Goal: Find specific page/section: Find specific page/section

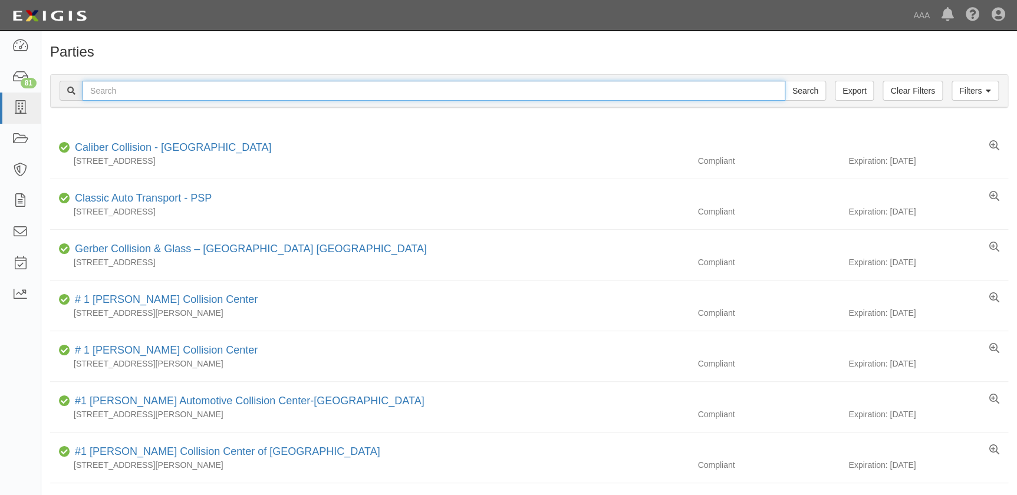
click at [253, 94] on input "text" at bounding box center [434, 91] width 702 height 20
type input "j"
type input "vive"
click at [784, 81] on input "Search" at bounding box center [804, 91] width 41 height 20
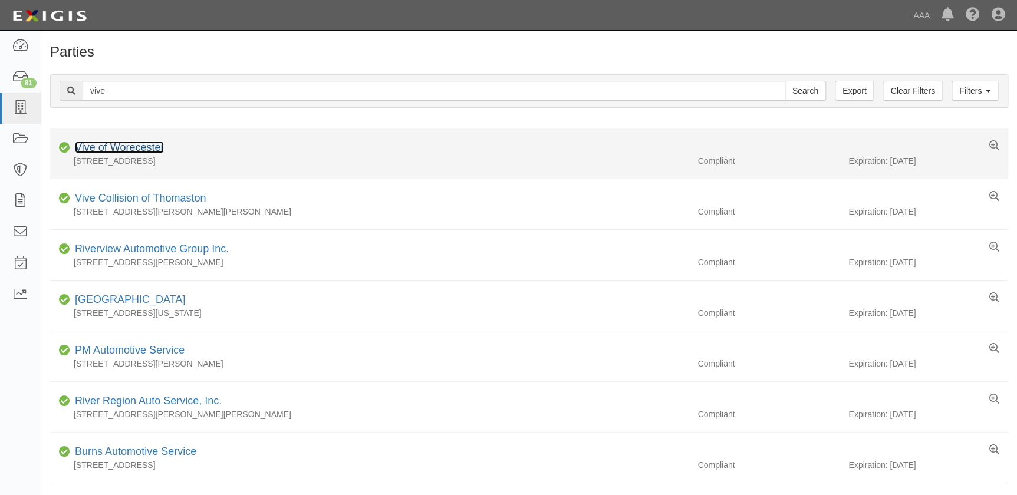
click at [123, 143] on link "Vive of Worecester" at bounding box center [119, 147] width 89 height 12
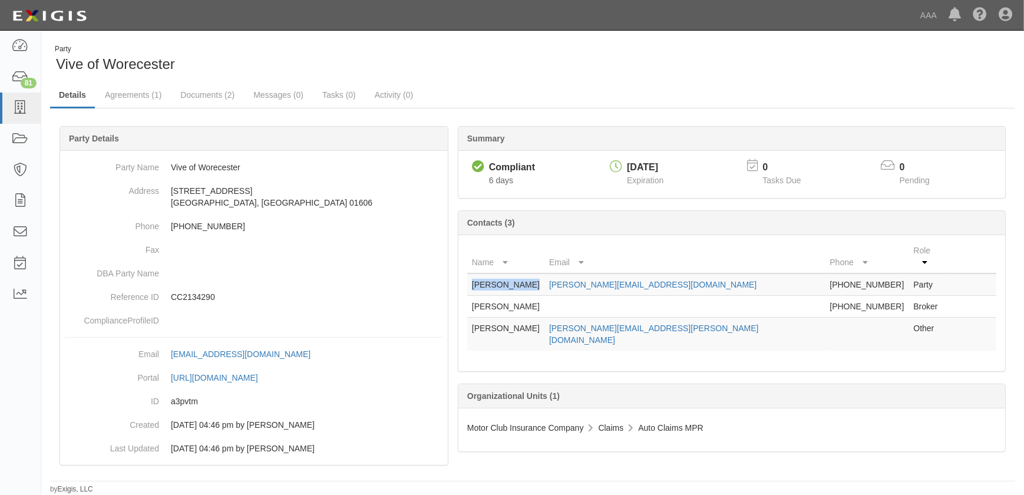
drag, startPoint x: 524, startPoint y: 276, endPoint x: 469, endPoint y: 274, distance: 54.9
click at [469, 274] on td "Richard Henry" at bounding box center [505, 284] width 77 height 22
copy td "Richard Henry"
drag, startPoint x: 692, startPoint y: 276, endPoint x: 580, endPoint y: 278, distance: 112.6
click at [580, 278] on td "r.henry@vivecollision.com" at bounding box center [685, 284] width 281 height 22
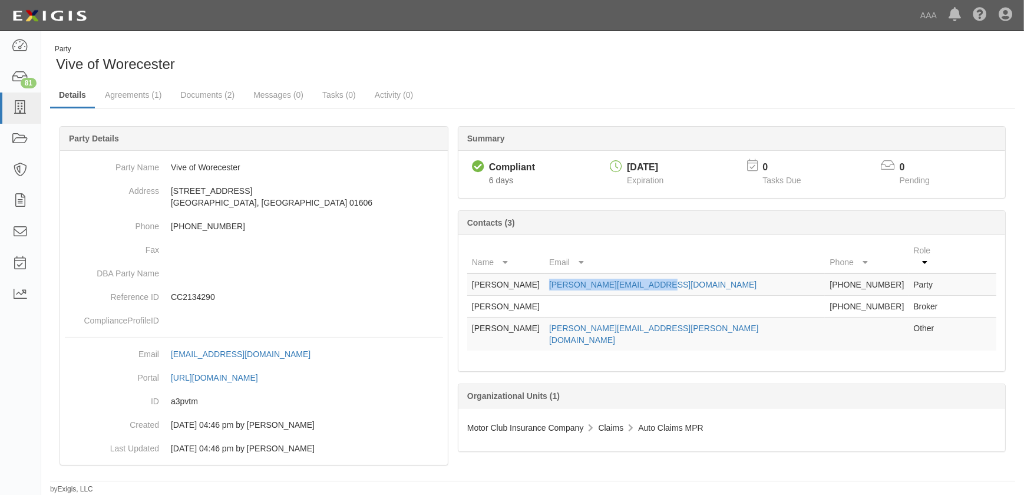
copy link "r.henry@vivecollision.com"
click at [19, 112] on icon at bounding box center [20, 108] width 17 height 14
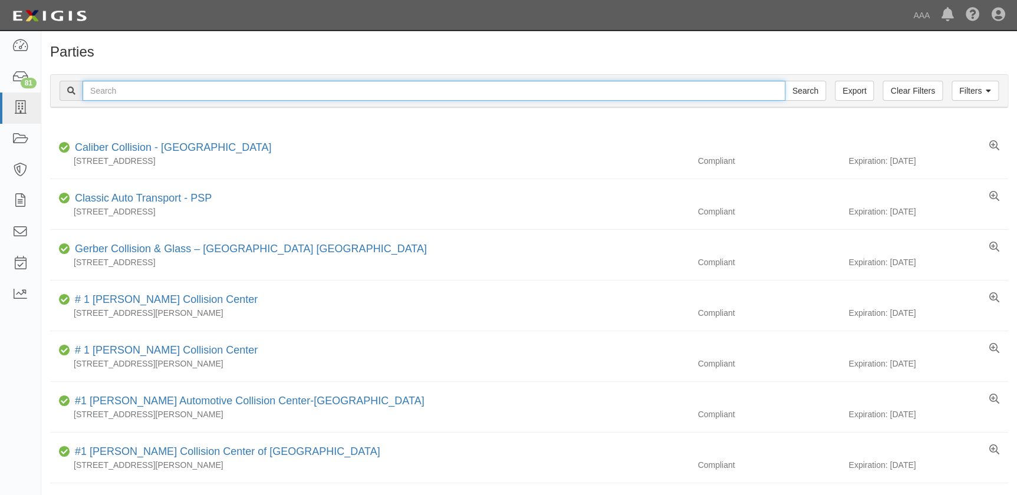
click at [140, 88] on input "text" at bounding box center [434, 91] width 702 height 20
type input "vive"
click at [784, 81] on input "Search" at bounding box center [804, 91] width 41 height 20
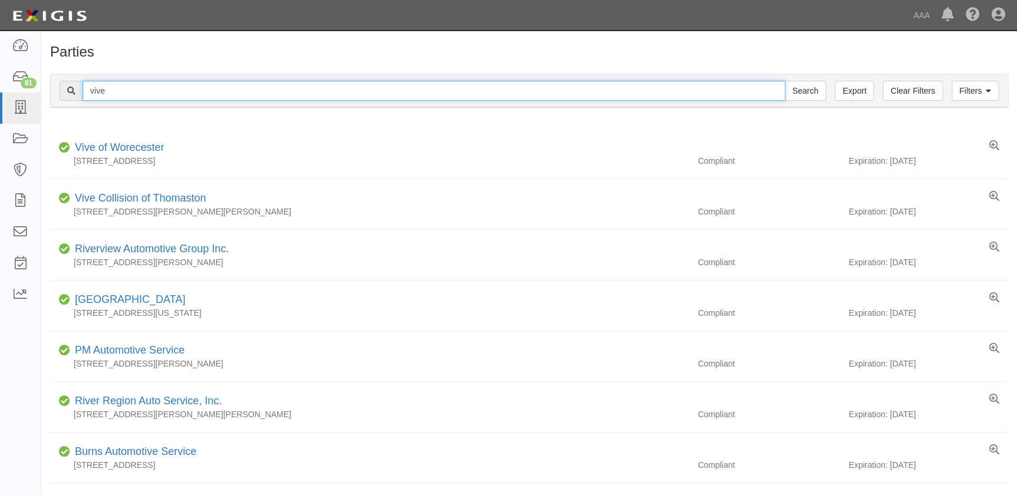
drag, startPoint x: 151, startPoint y: 88, endPoint x: 62, endPoint y: 93, distance: 89.1
click at [62, 93] on div "vive Search" at bounding box center [443, 91] width 766 height 20
type input "totunda"
click at [784, 81] on input "Search" at bounding box center [804, 91] width 41 height 20
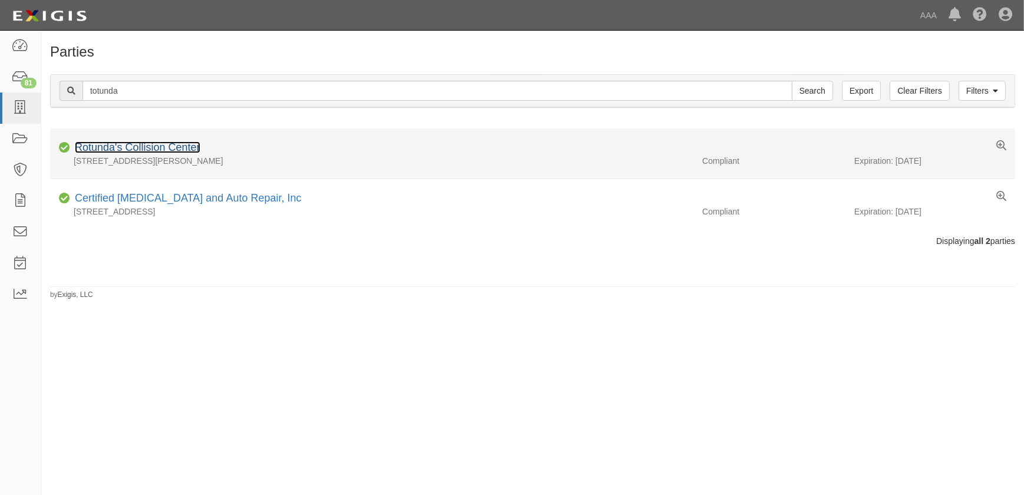
click at [176, 148] on link "Rotunda's Collision Center" at bounding box center [138, 147] width 126 height 12
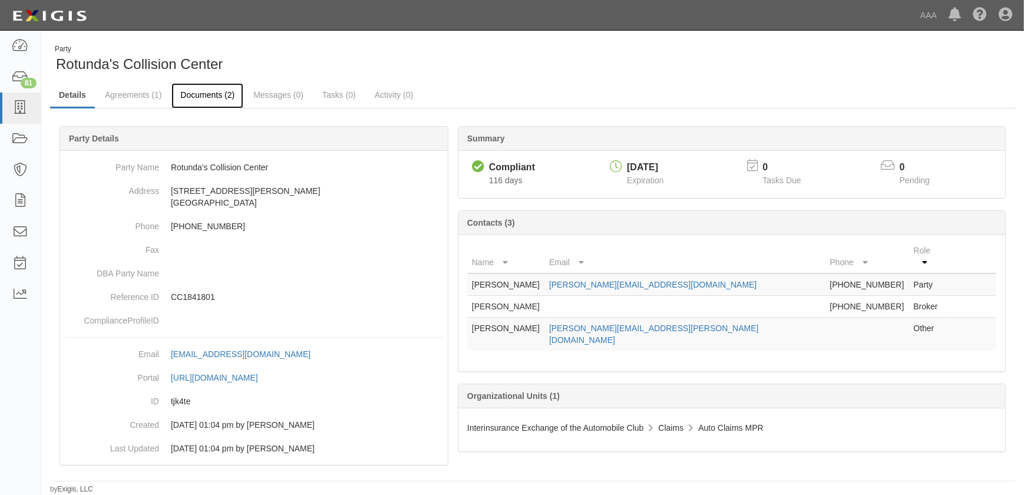
click at [211, 97] on link "Documents (2)" at bounding box center [207, 95] width 72 height 25
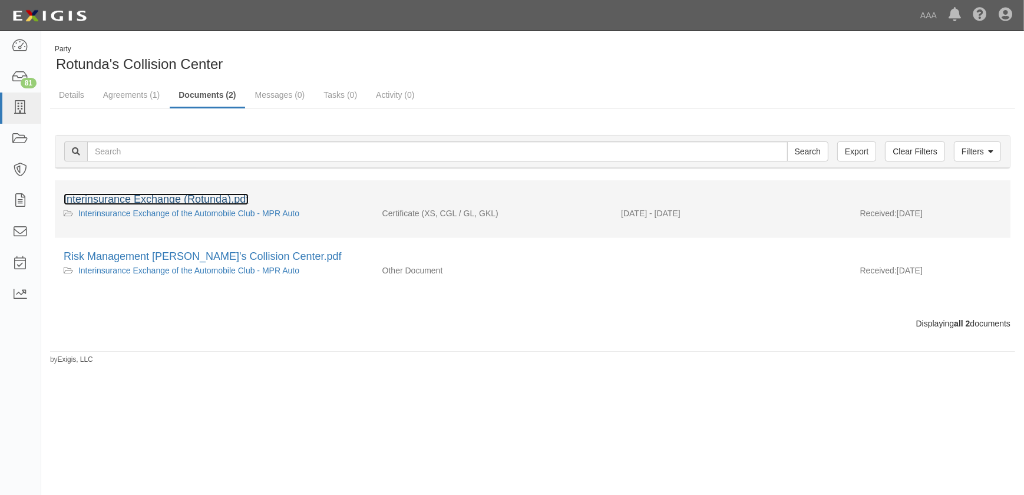
click at [190, 197] on link "Interinsurance Exchange (Rotunda).pdf" at bounding box center [156, 199] width 185 height 12
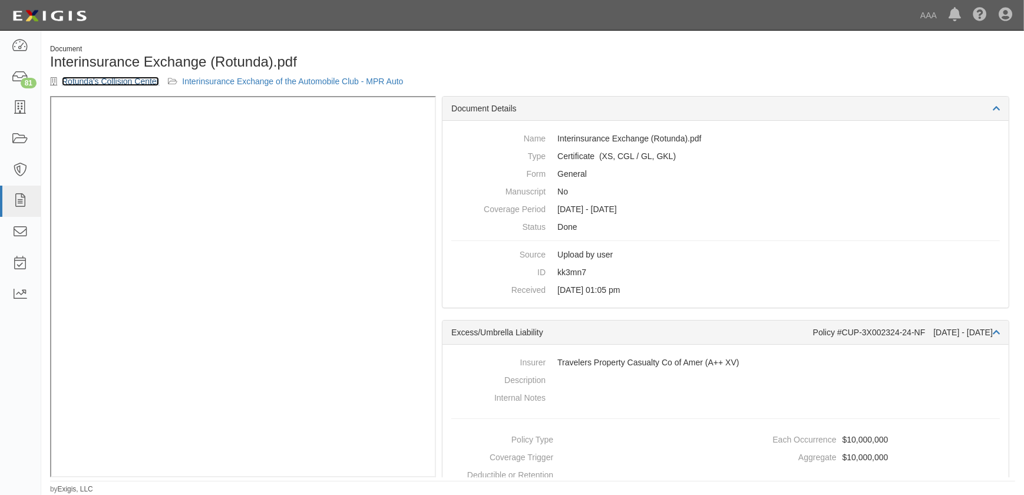
click at [89, 83] on link "Rotunda's Collision Center" at bounding box center [110, 81] width 97 height 9
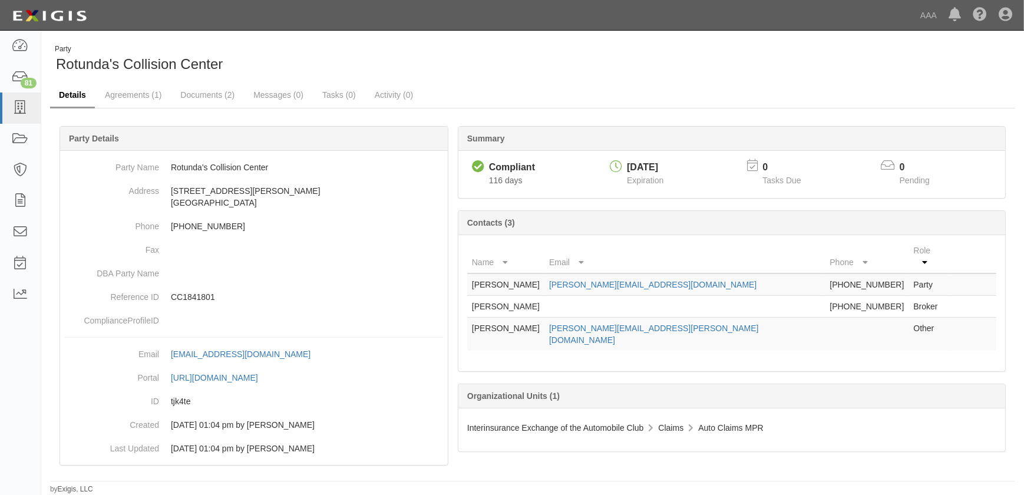
click at [69, 95] on link "Details" at bounding box center [72, 95] width 45 height 25
click at [28, 110] on icon at bounding box center [20, 108] width 17 height 14
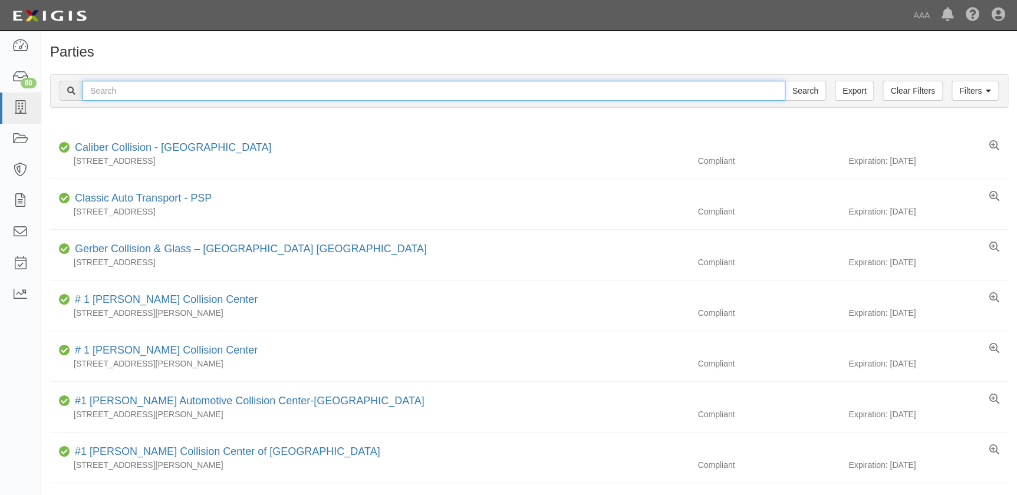
click at [129, 90] on input "text" at bounding box center [434, 91] width 702 height 20
type input "kenny"
click at [784, 81] on input "Search" at bounding box center [804, 91] width 41 height 20
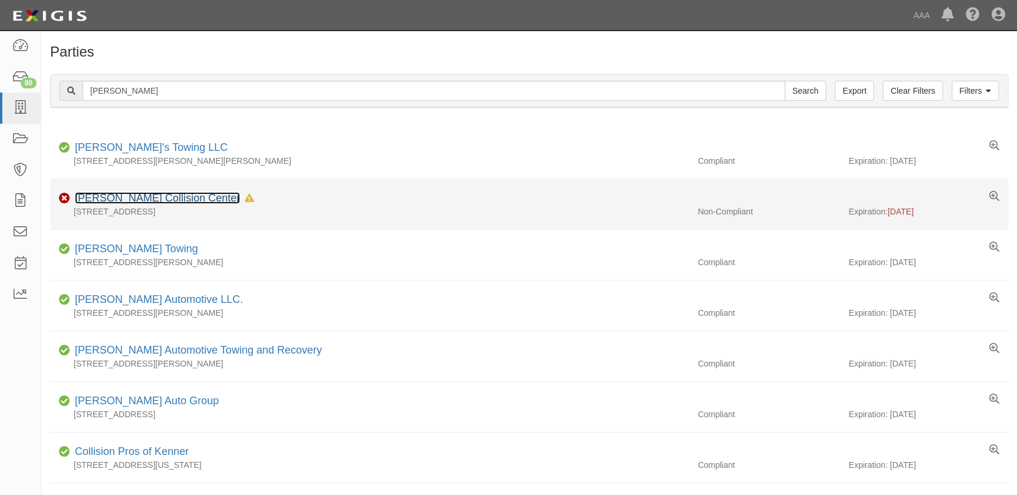
click at [144, 202] on link "[PERSON_NAME] Collision Center" at bounding box center [157, 198] width 165 height 12
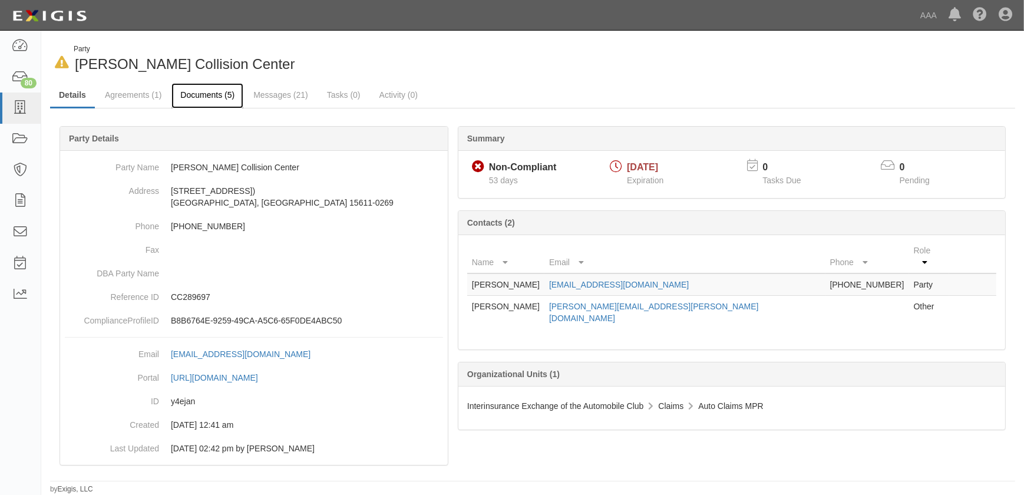
click at [196, 97] on link "Documents (5)" at bounding box center [207, 95] width 72 height 25
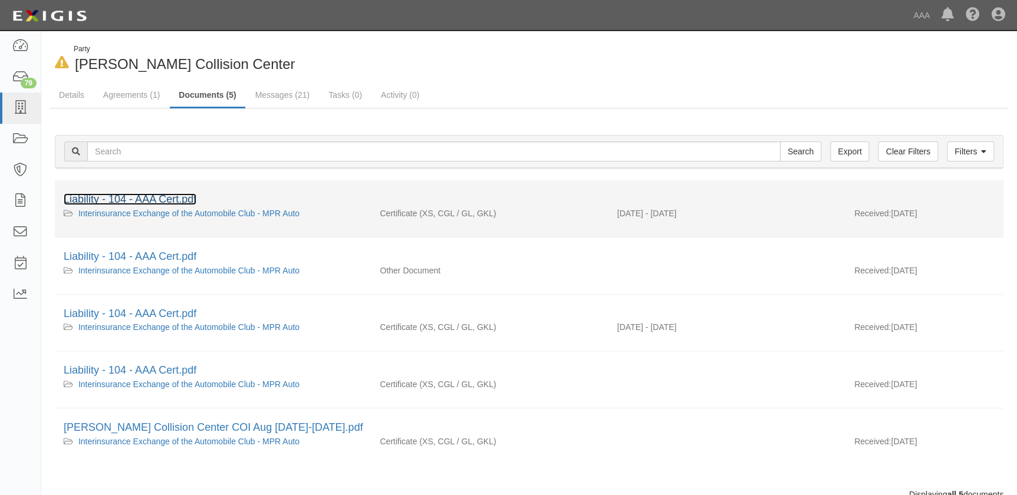
click at [160, 199] on link "Liability - 104 - AAA Cert.pdf" at bounding box center [130, 199] width 133 height 12
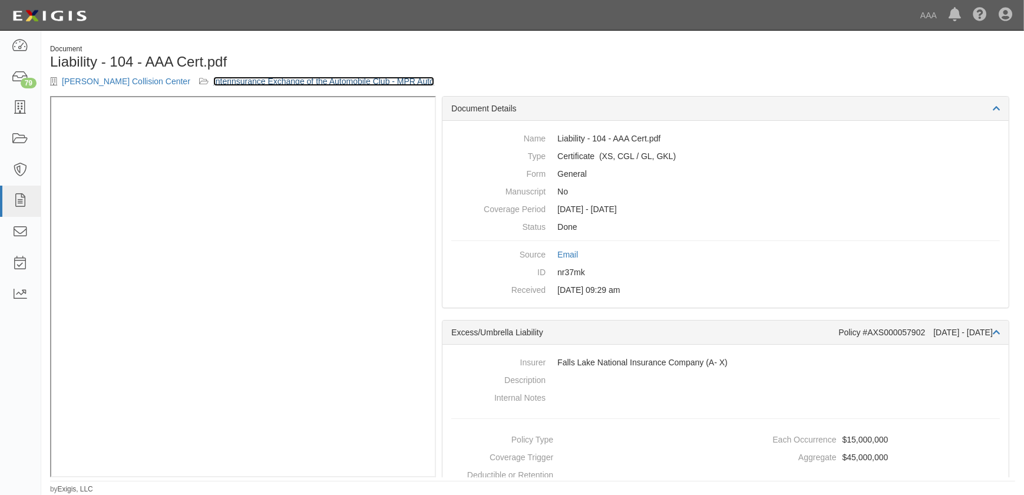
click at [219, 81] on link "Interinsurance Exchange of the Automobile Club - MPR Auto" at bounding box center [323, 81] width 221 height 9
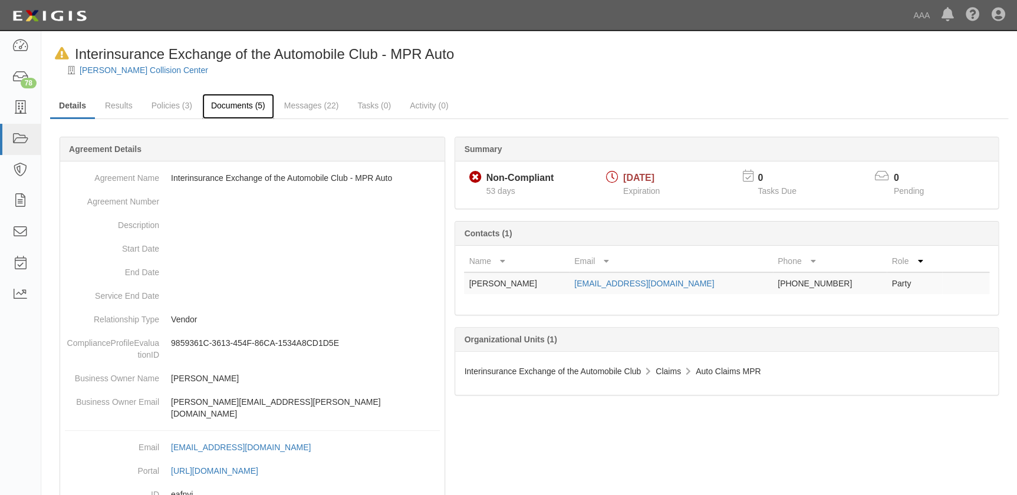
click at [224, 103] on link "Documents (5)" at bounding box center [238, 106] width 72 height 25
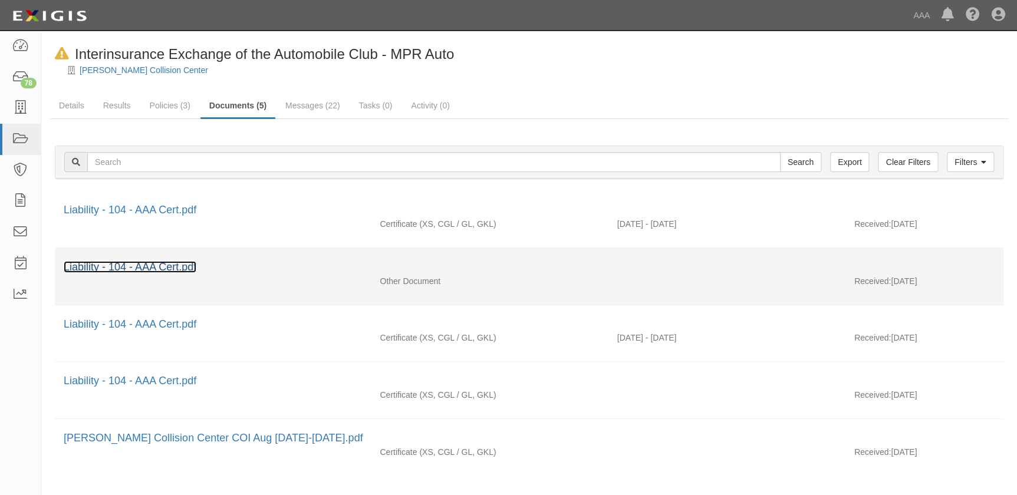
click at [188, 266] on link "Liability - 104 - AAA Cert.pdf" at bounding box center [130, 267] width 133 height 12
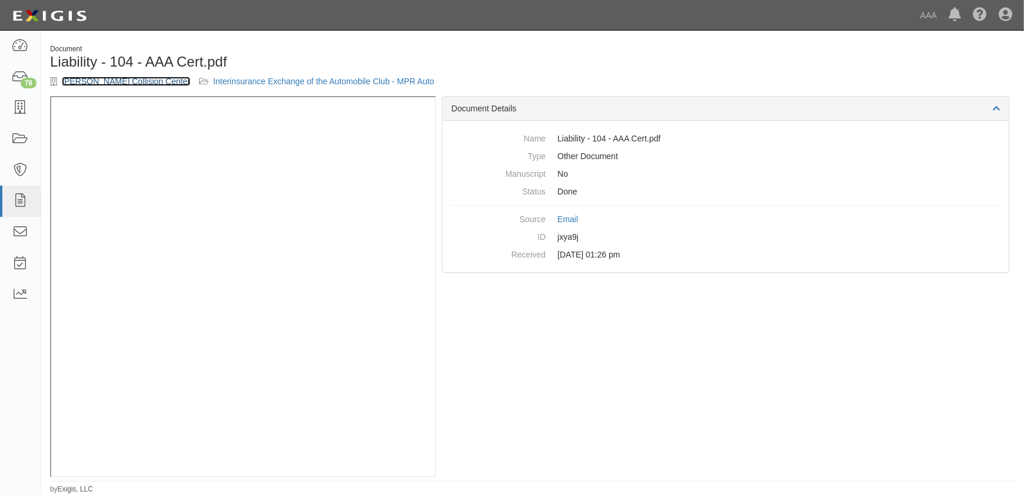
click at [126, 81] on link "[PERSON_NAME] Collision Center" at bounding box center [126, 81] width 128 height 9
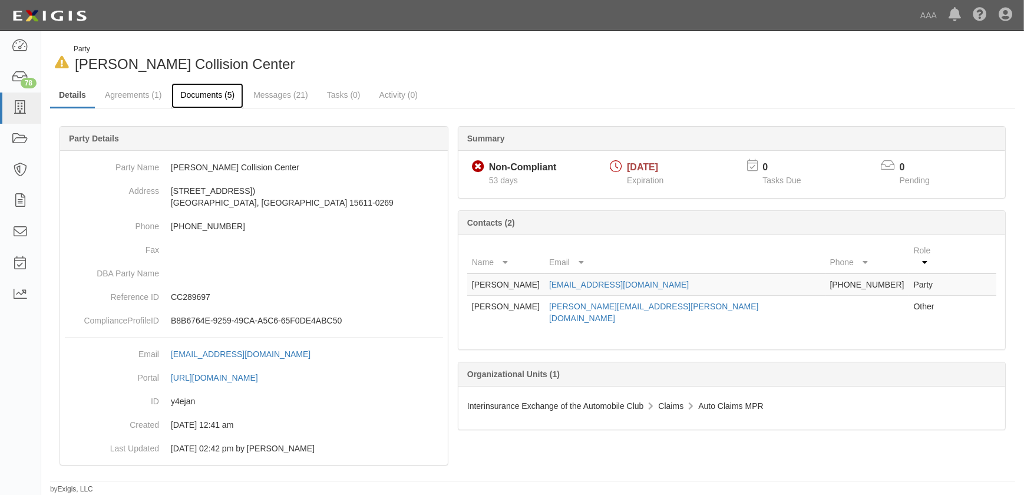
click at [192, 97] on link "Documents (5)" at bounding box center [207, 95] width 72 height 25
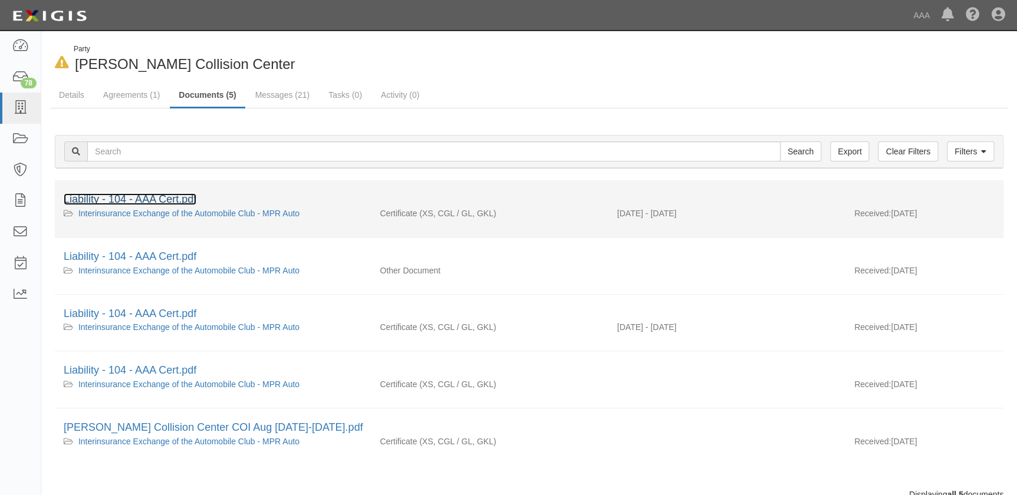
click at [178, 193] on link "Liability - 104 - AAA Cert.pdf" at bounding box center [130, 199] width 133 height 12
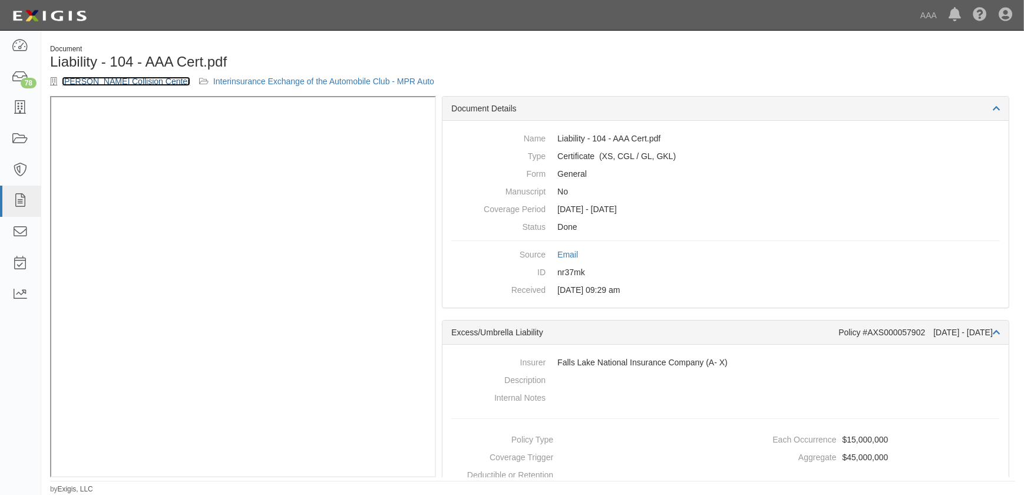
click at [83, 81] on link "[PERSON_NAME] Collision Center" at bounding box center [126, 81] width 128 height 9
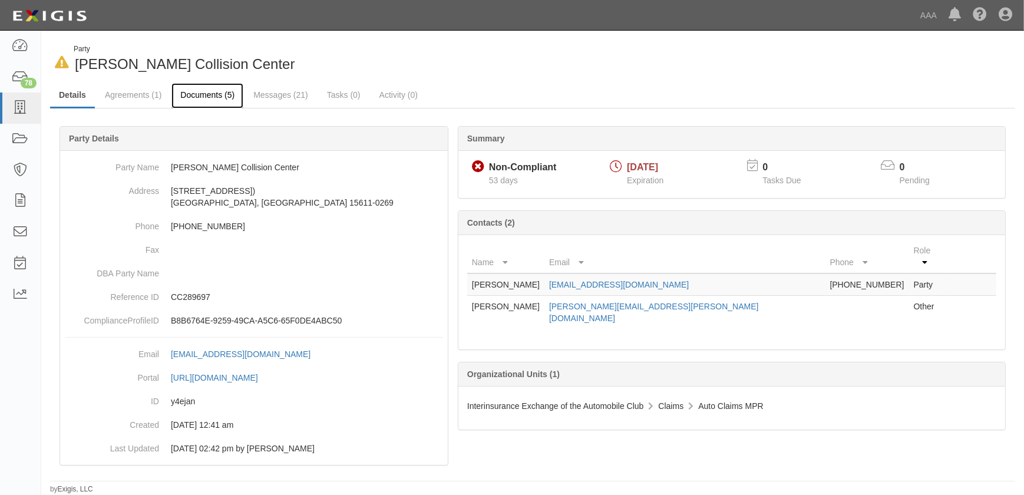
click at [203, 96] on link "Documents (5)" at bounding box center [207, 95] width 72 height 25
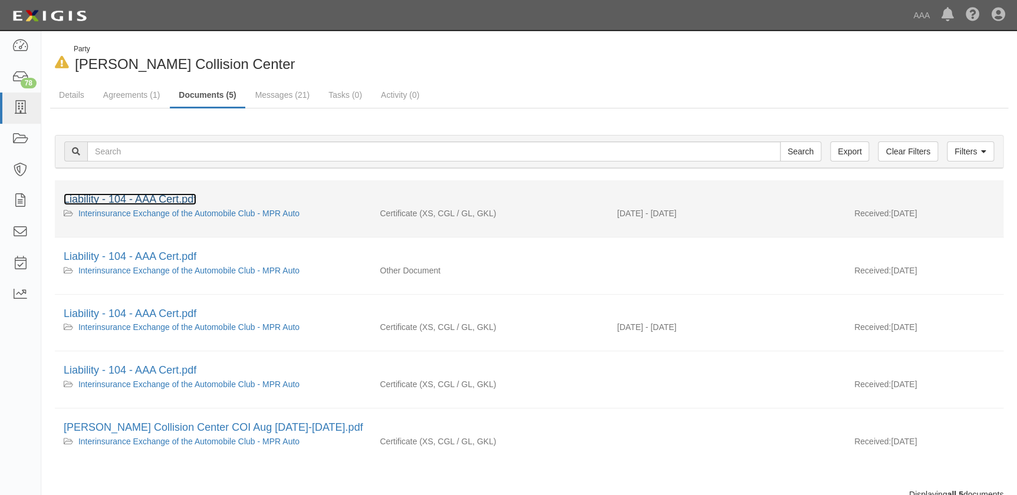
click at [176, 200] on link "Liability - 104 - AAA Cert.pdf" at bounding box center [130, 199] width 133 height 12
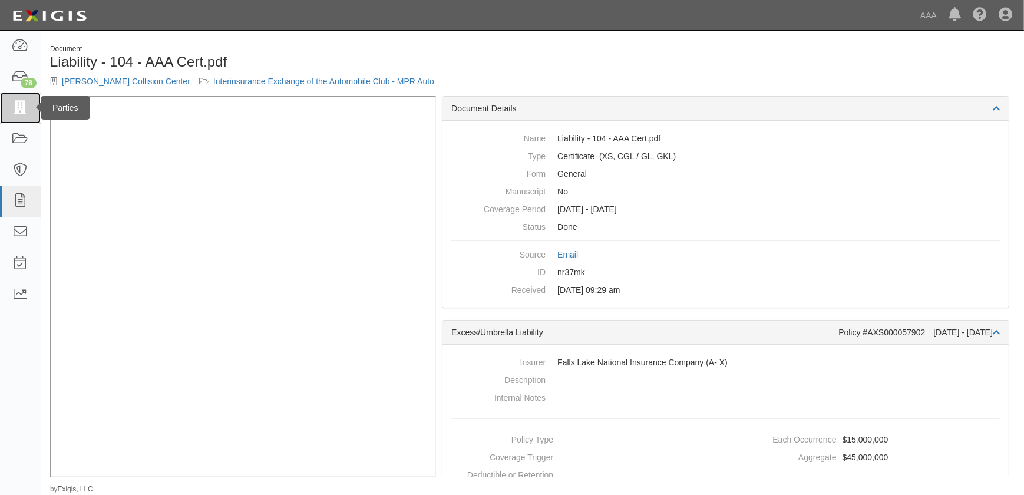
click at [18, 109] on icon at bounding box center [20, 108] width 17 height 14
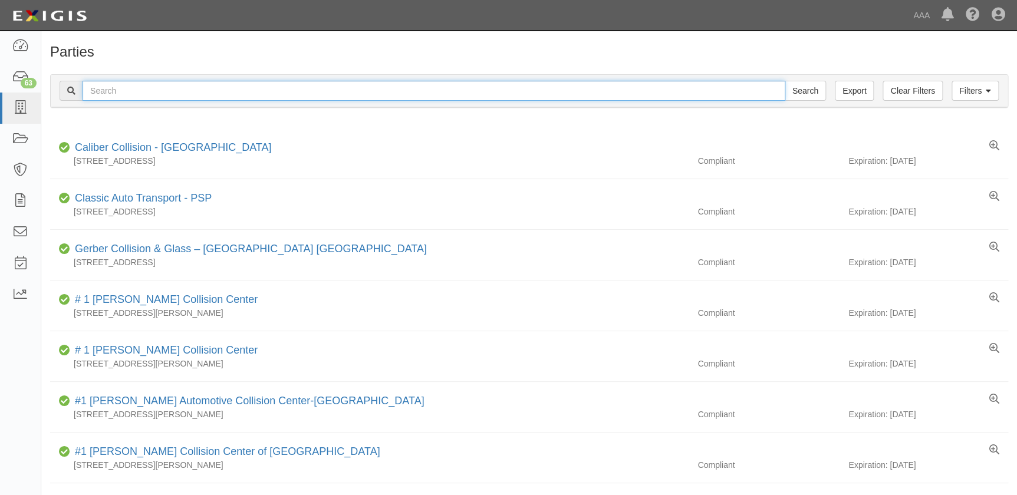
click at [157, 88] on input "text" at bounding box center [434, 91] width 702 height 20
type input "gerber [GEOGRAPHIC_DATA]"
click at [784, 81] on input "Search" at bounding box center [804, 91] width 41 height 20
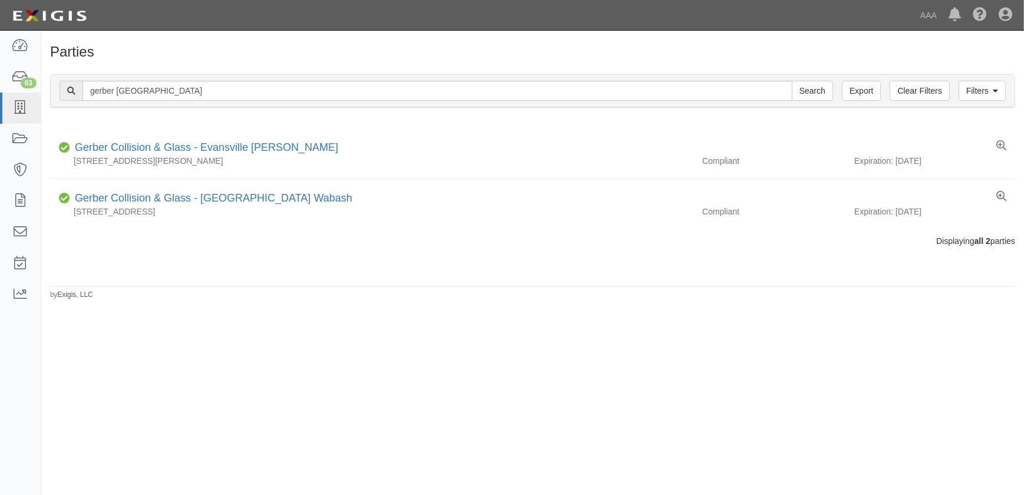
click at [282, 315] on div "Parties Add Party Filters Clear Filters Export gerber [GEOGRAPHIC_DATA] Search …" at bounding box center [512, 258] width 1024 height 446
